Goal: Answer question/provide support

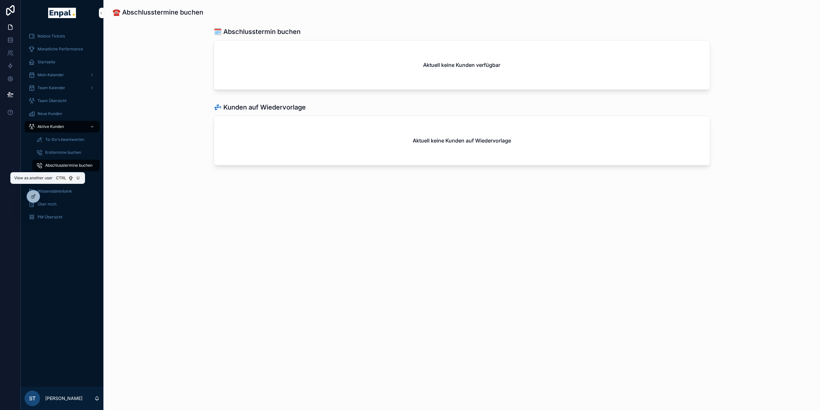
click at [0, 0] on icon at bounding box center [0, 0] width 0 height 0
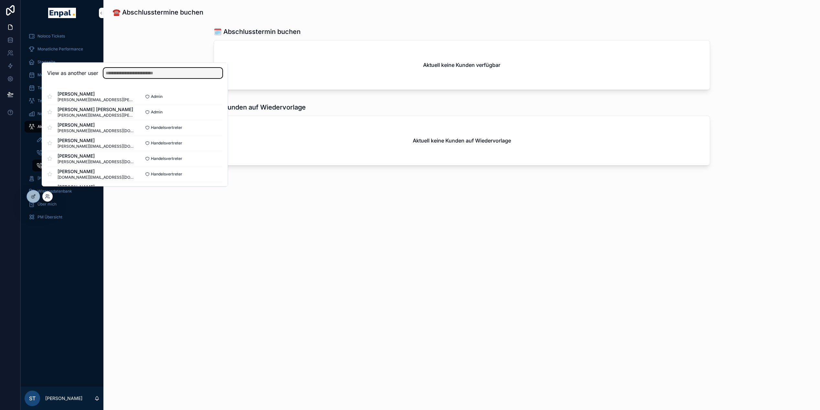
click at [126, 78] on input "text" at bounding box center [162, 73] width 119 height 10
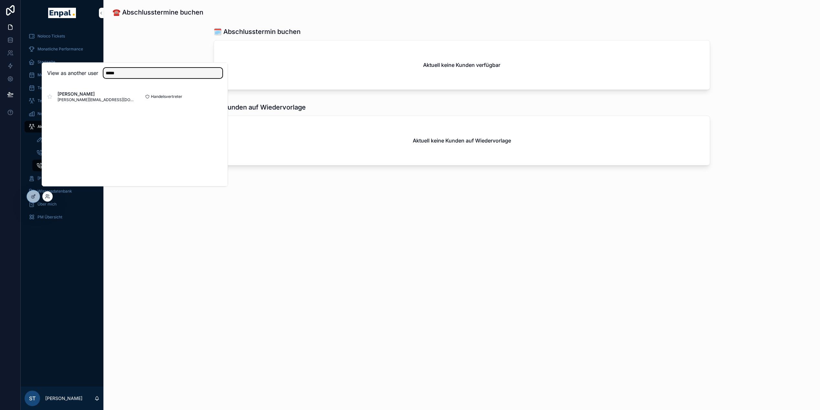
type input "*****"
click at [0, 0] on button "Select" at bounding box center [0, 0] width 0 height 0
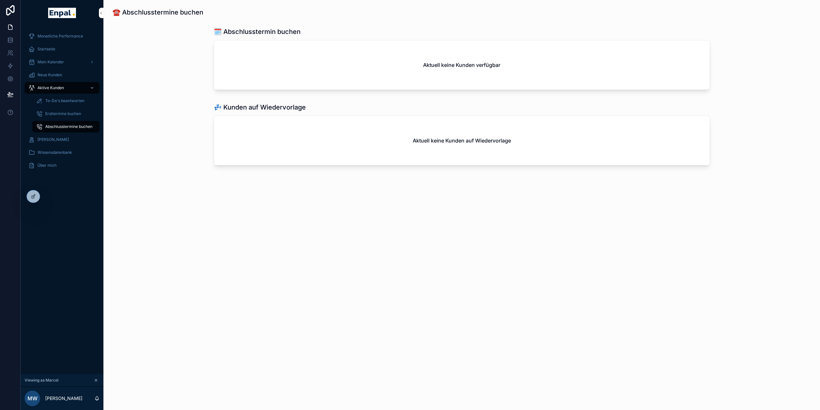
click at [51, 91] on div "Aktive Kunden" at bounding box center [61, 88] width 67 height 10
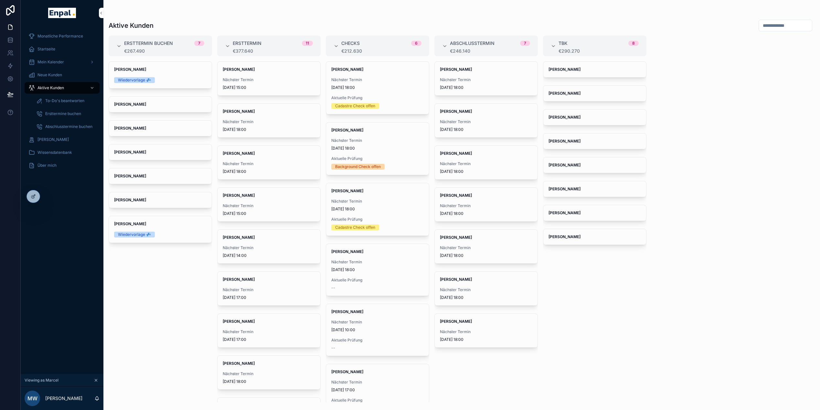
click at [50, 46] on div "Startseite" at bounding box center [61, 49] width 67 height 10
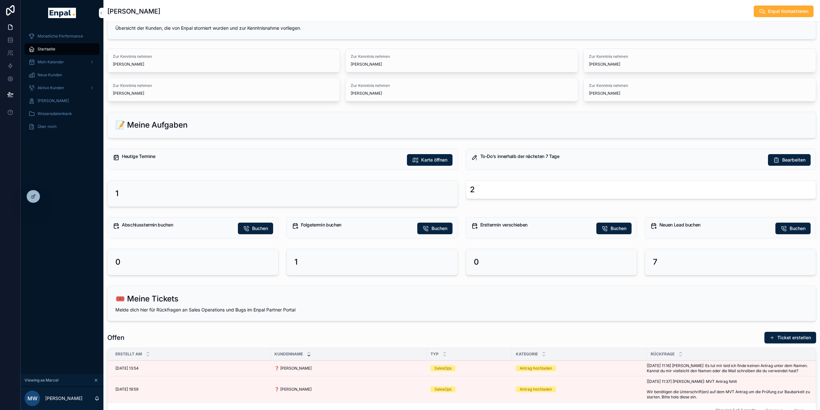
scroll to position [39, 0]
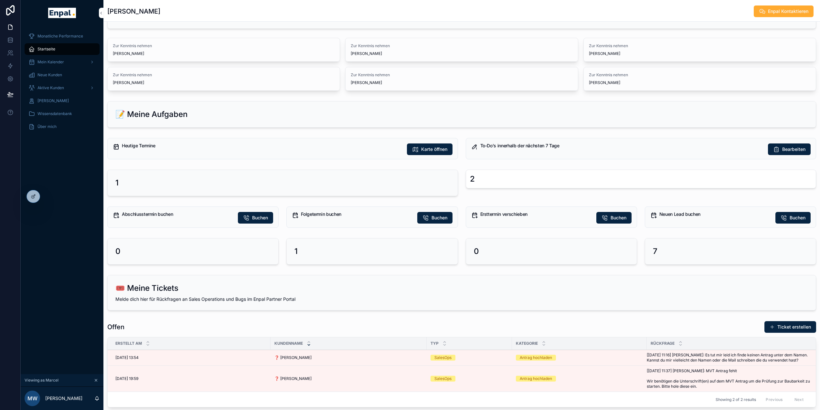
click at [115, 180] on div "1" at bounding box center [283, 183] width 350 height 26
click at [473, 178] on div "2" at bounding box center [472, 179] width 5 height 10
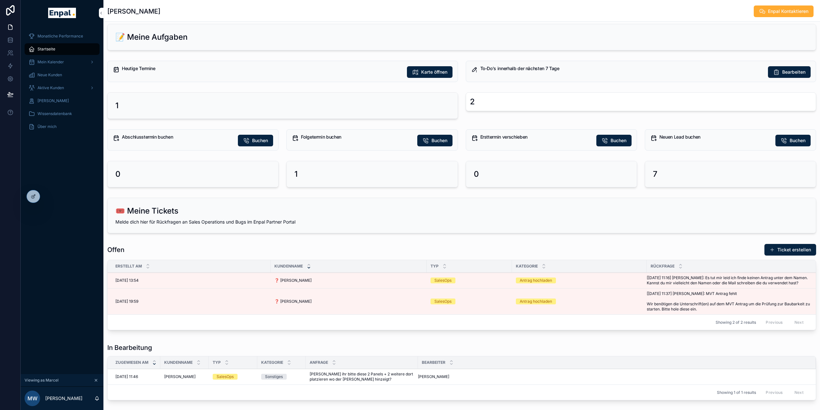
scroll to position [117, 0]
click at [307, 279] on span "❓ Thomas hekmann" at bounding box center [292, 279] width 37 height 5
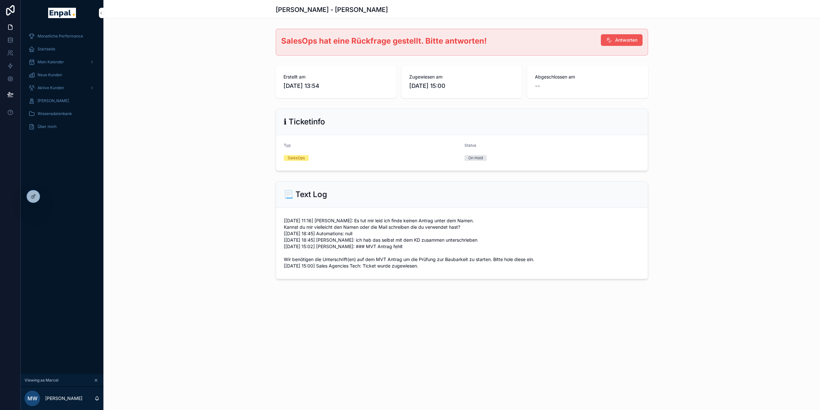
click at [621, 38] on span "Antworten" at bounding box center [626, 40] width 22 height 6
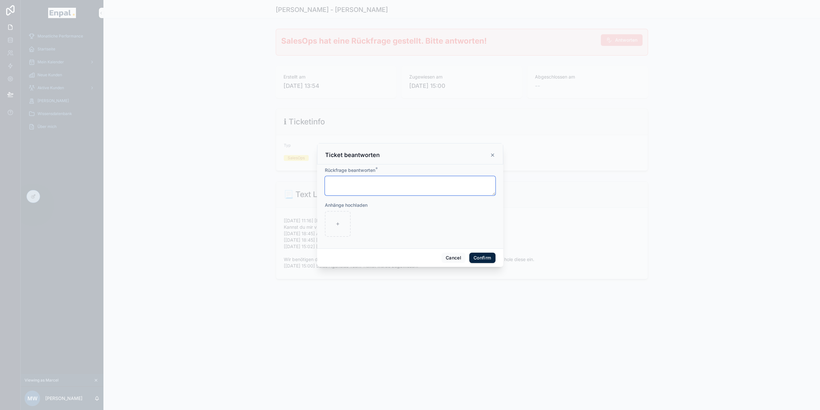
click at [373, 188] on textarea at bounding box center [410, 185] width 171 height 19
click at [490, 158] on icon at bounding box center [492, 155] width 5 height 5
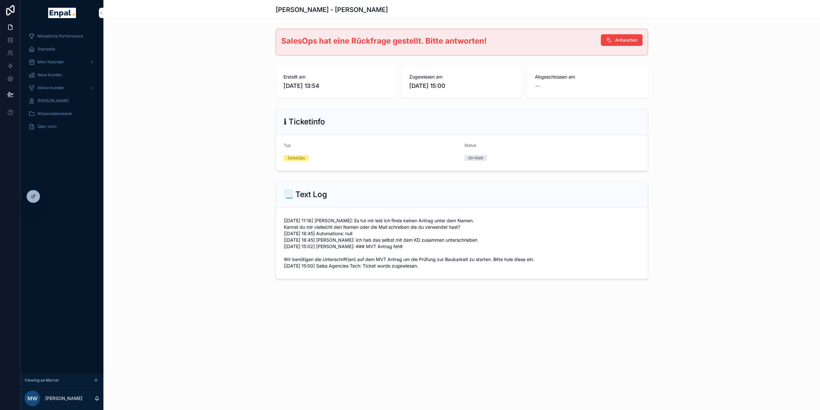
scroll to position [0, 5]
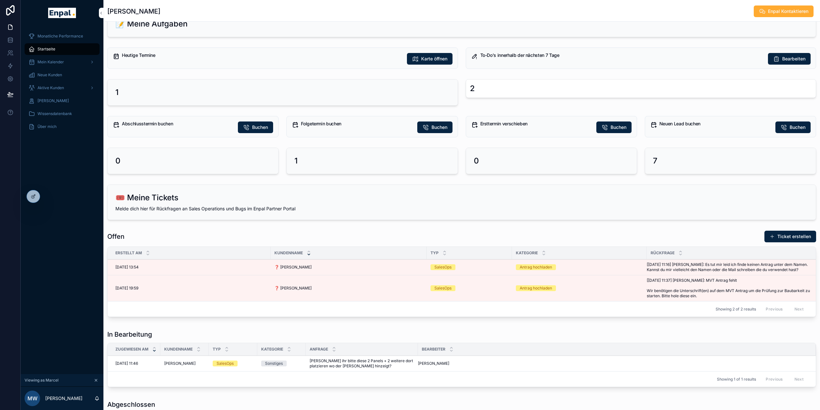
scroll to position [143, 0]
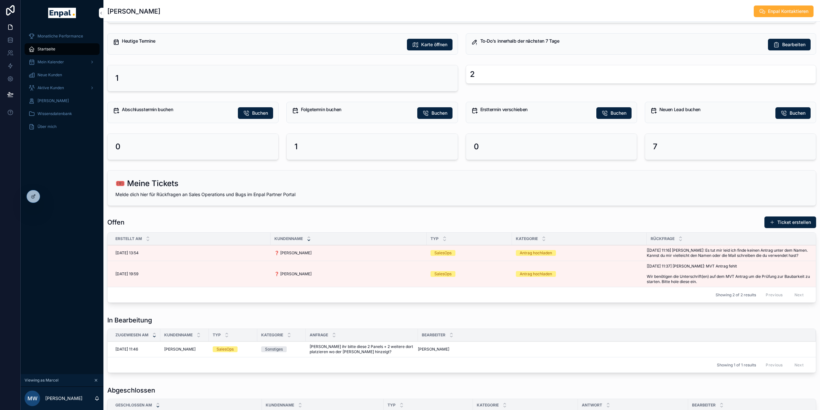
click at [354, 250] on td "❓ Thomas hekmann ❓ Thomas hekmann" at bounding box center [349, 253] width 156 height 16
click at [362, 260] on td "❓ Thomas hekmann ❓ Thomas hekmann" at bounding box center [349, 253] width 156 height 16
click at [307, 254] on span "❓ Thomas hekmann" at bounding box center [292, 252] width 37 height 5
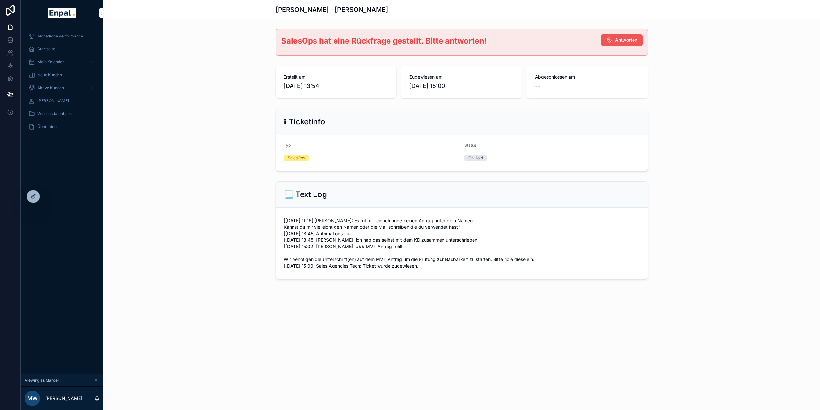
click at [622, 40] on span "Antworten" at bounding box center [626, 40] width 22 height 6
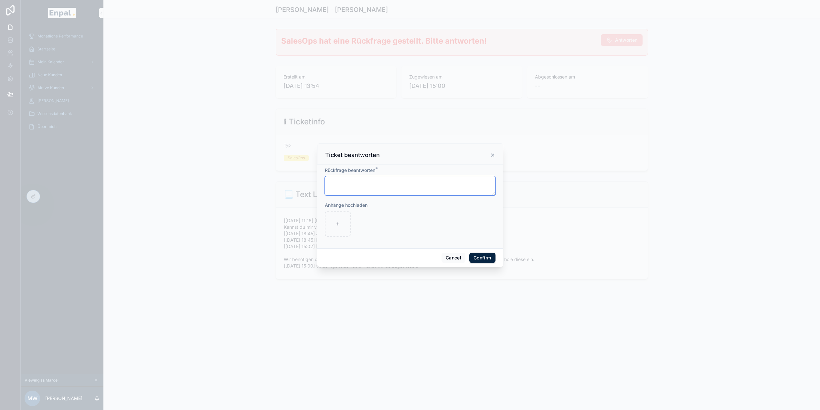
click at [426, 186] on textarea at bounding box center [410, 185] width 171 height 19
type textarea "**********"
click at [332, 230] on div at bounding box center [338, 224] width 26 height 26
click at [336, 226] on icon at bounding box center [337, 224] width 5 height 5
type input "**********"
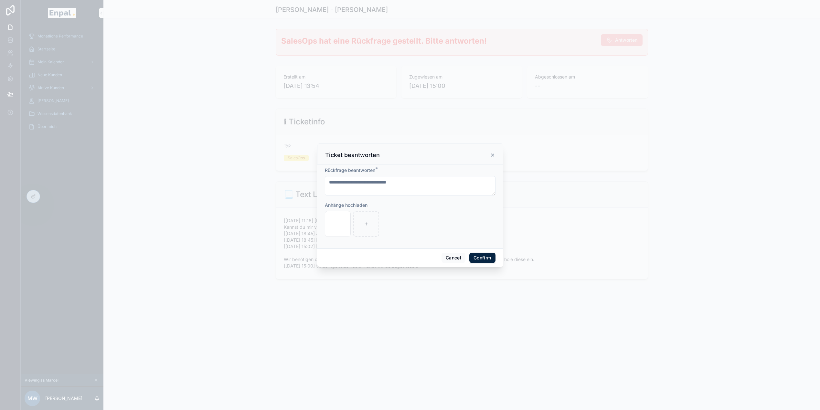
click at [476, 256] on button "Confirm" at bounding box center [482, 258] width 26 height 10
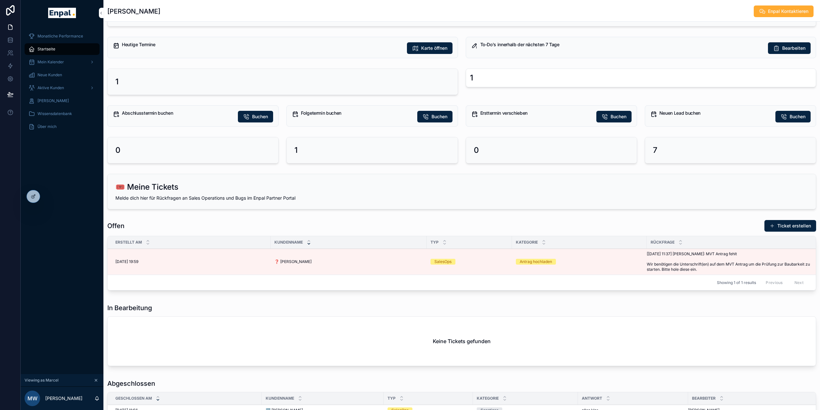
scroll to position [140, 0]
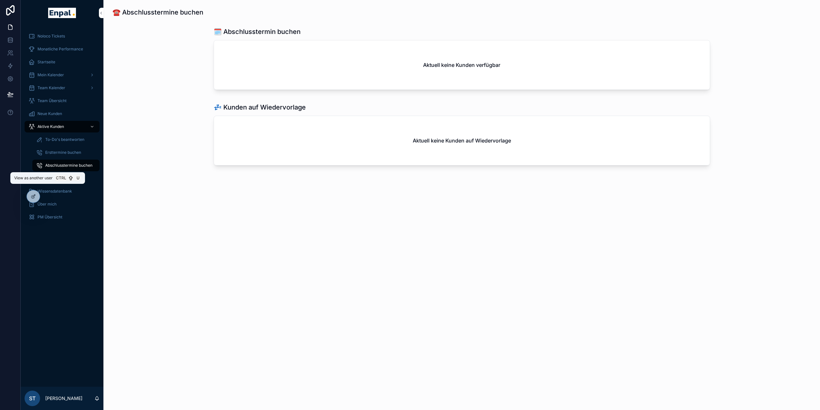
click at [0, 0] on icon at bounding box center [0, 0] width 0 height 0
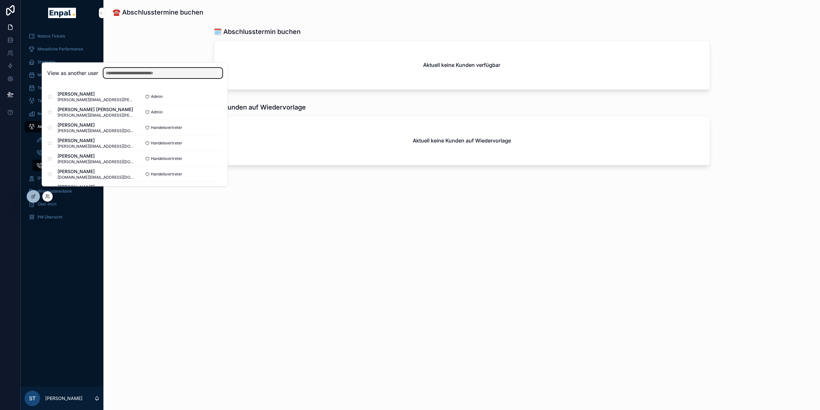
click at [140, 78] on input "text" at bounding box center [162, 73] width 119 height 10
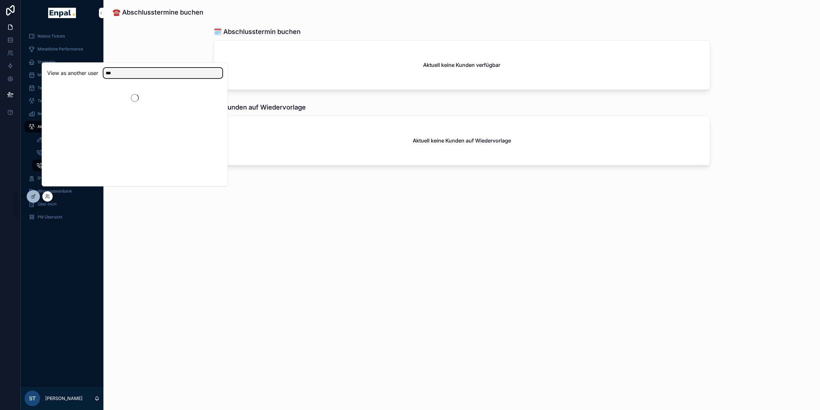
type input "***"
click at [0, 0] on button "Select" at bounding box center [0, 0] width 0 height 0
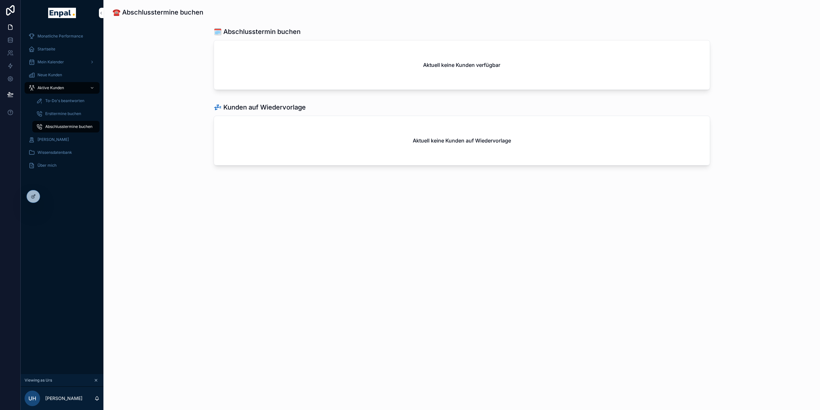
click at [48, 65] on div "Mein Kalender" at bounding box center [61, 62] width 67 height 10
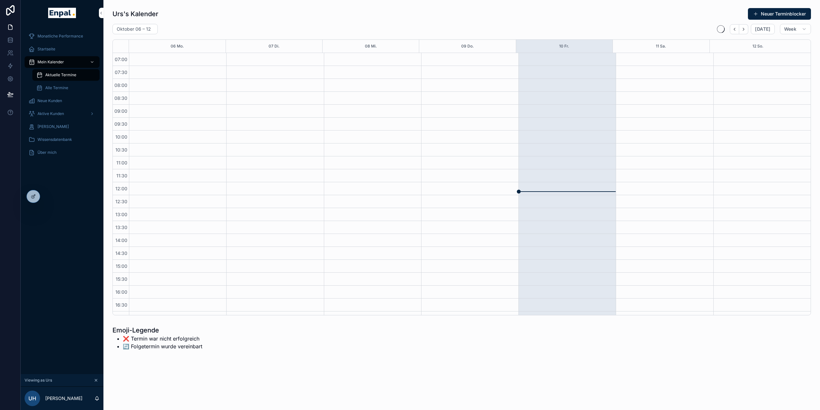
scroll to position [122, 0]
click at [746, 29] on icon "Next" at bounding box center [743, 29] width 5 height 5
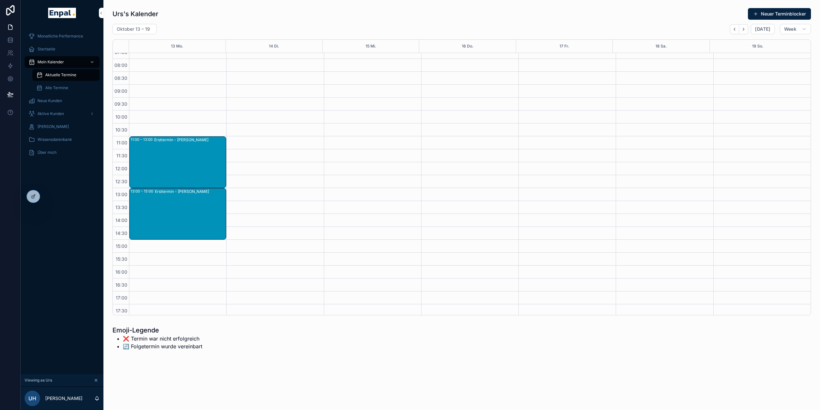
scroll to position [19, 0]
click at [0, 0] on icon at bounding box center [0, 0] width 0 height 0
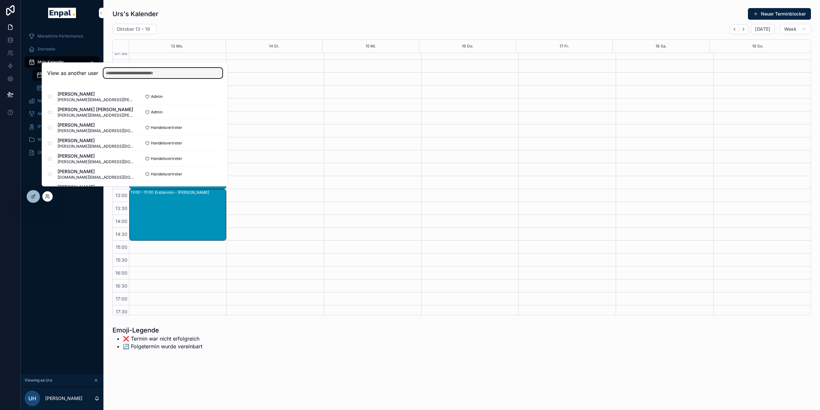
click at [159, 74] on input "text" at bounding box center [162, 73] width 119 height 10
type input "*****"
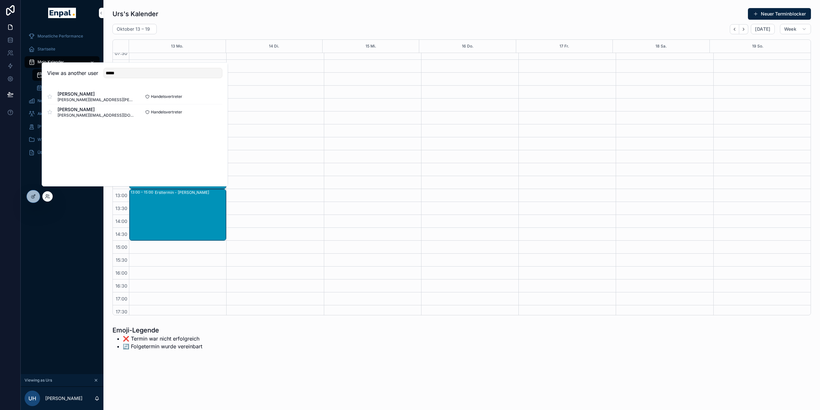
click at [0, 0] on button "Select" at bounding box center [0, 0] width 0 height 0
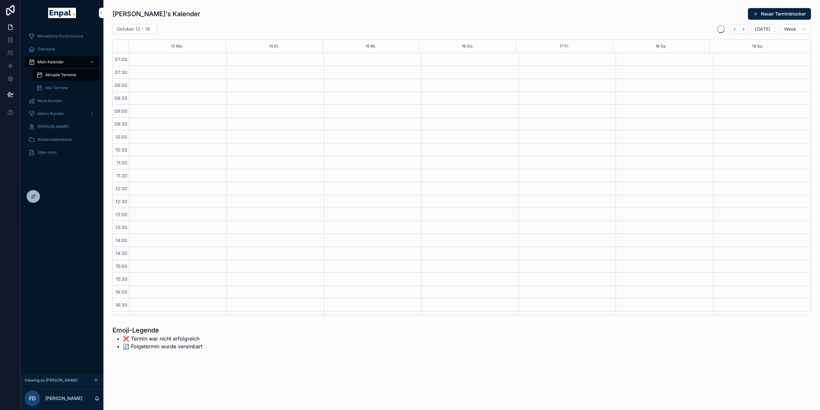
scroll to position [122, 0]
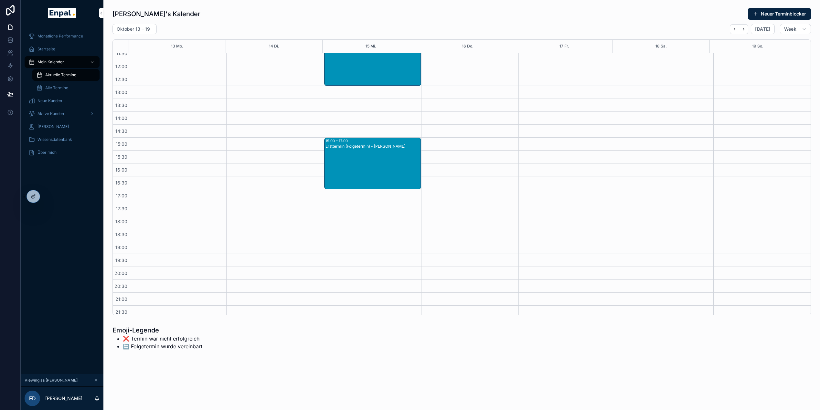
click at [47, 116] on span "Aktive Kunden" at bounding box center [50, 113] width 27 height 5
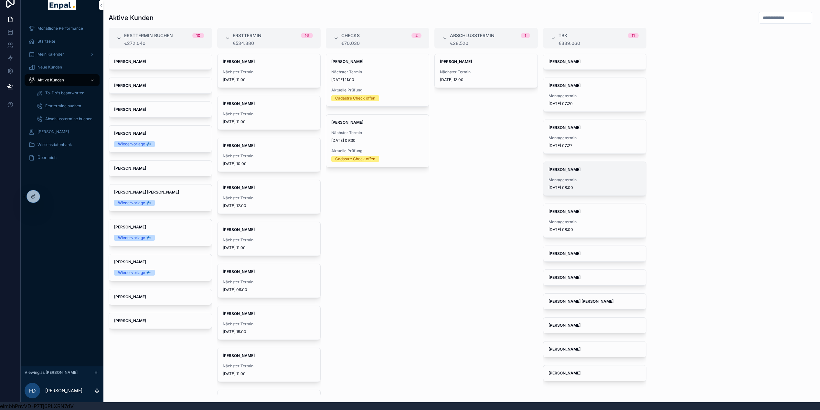
scroll to position [13, 5]
click at [566, 126] on div "[PERSON_NAME] Montagetermin [DATE] 07:27" at bounding box center [594, 137] width 103 height 34
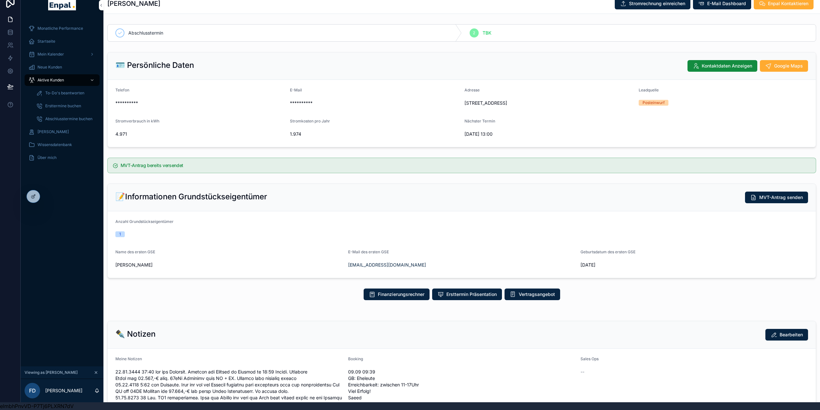
scroll to position [0, 5]
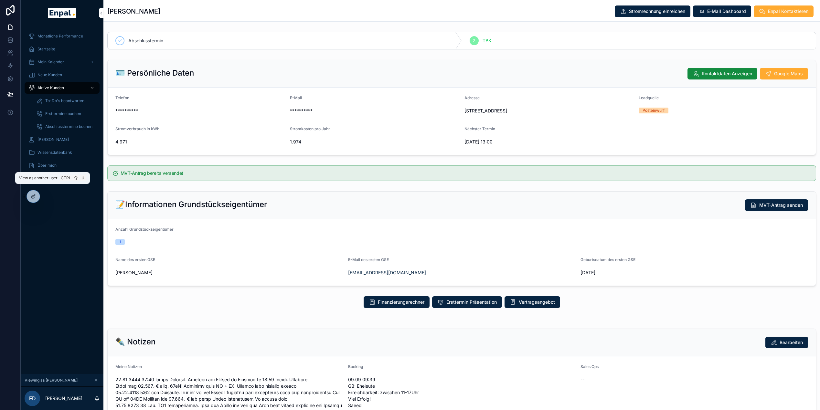
click at [0, 0] on icon at bounding box center [0, 0] width 0 height 0
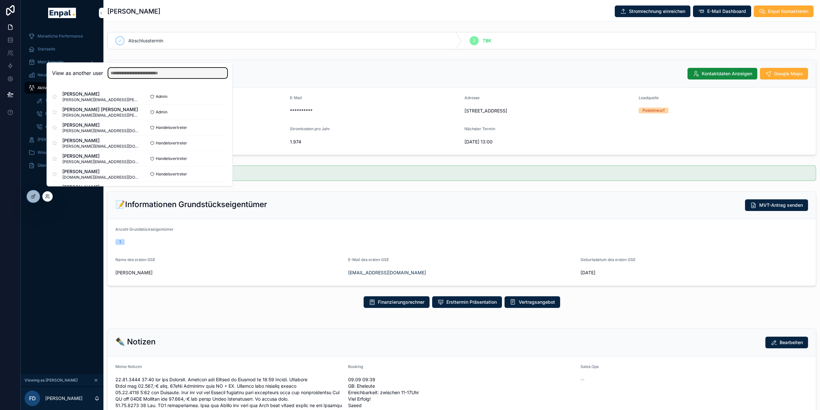
click at [143, 78] on input "text" at bounding box center [167, 73] width 119 height 10
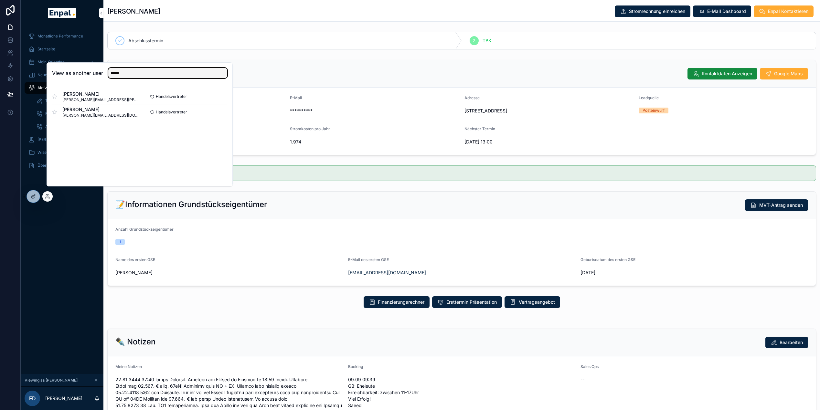
type input "*****"
